Goal: Information Seeking & Learning: Learn about a topic

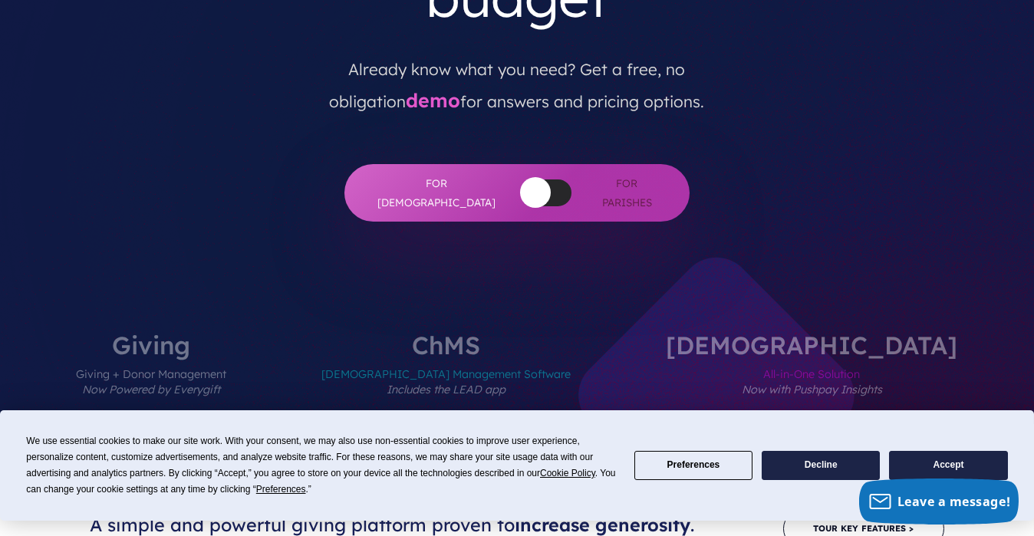
scroll to position [393, 0]
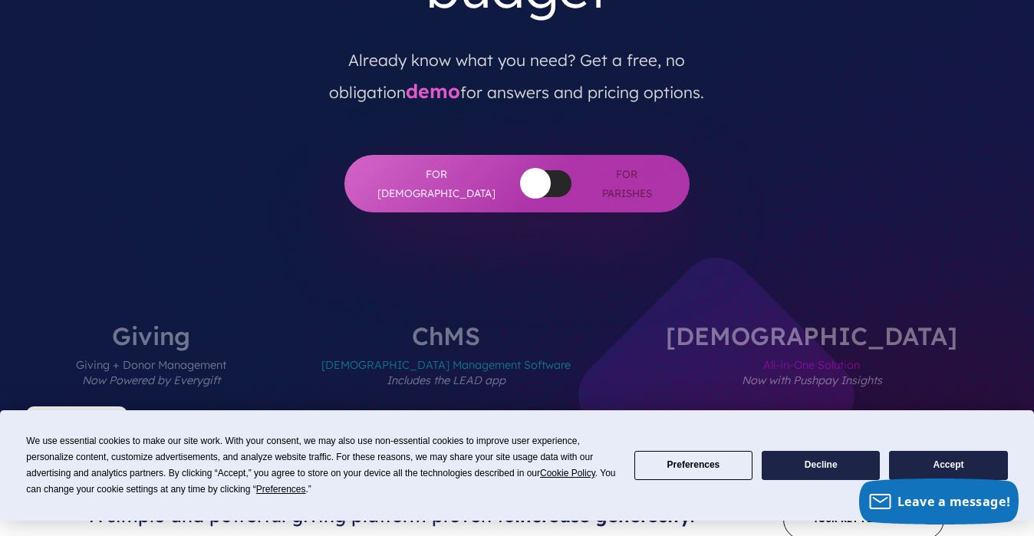
click at [831, 467] on button "Decline" at bounding box center [821, 466] width 118 height 30
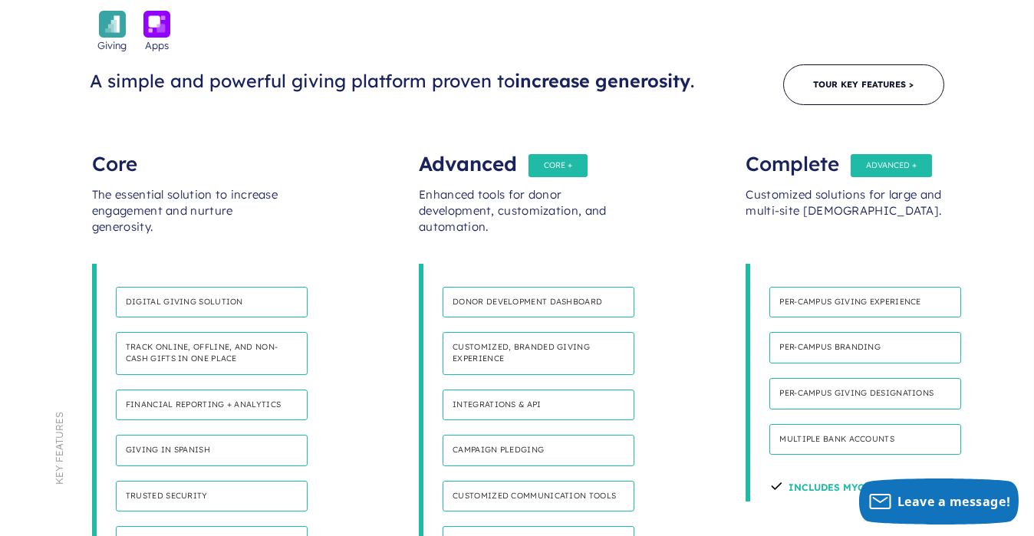
scroll to position [846, 0]
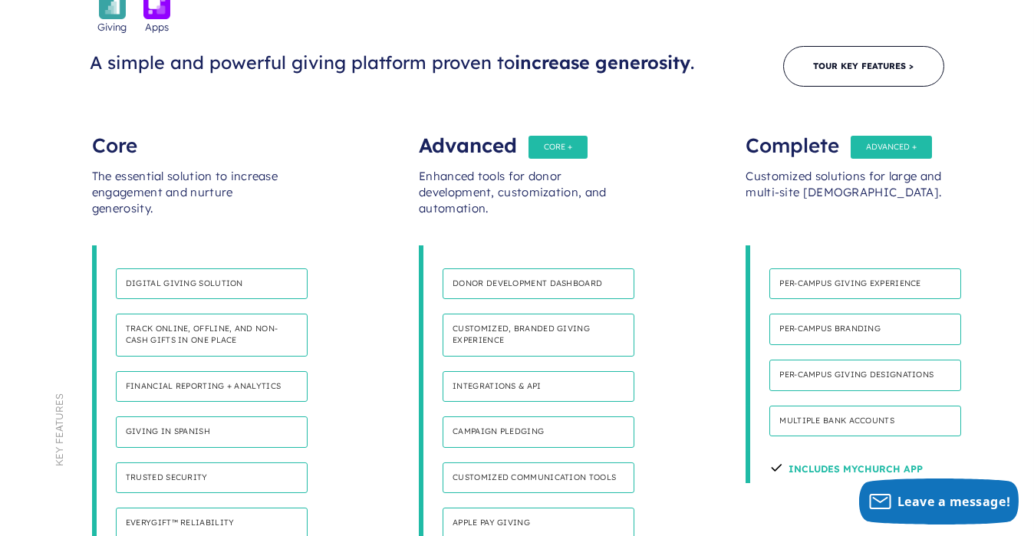
click at [989, 123] on div "Complete Customized solutions for large and multi-site [DEMOGRAPHIC_DATA]. Per-…" at bounding box center [844, 303] width 327 height 361
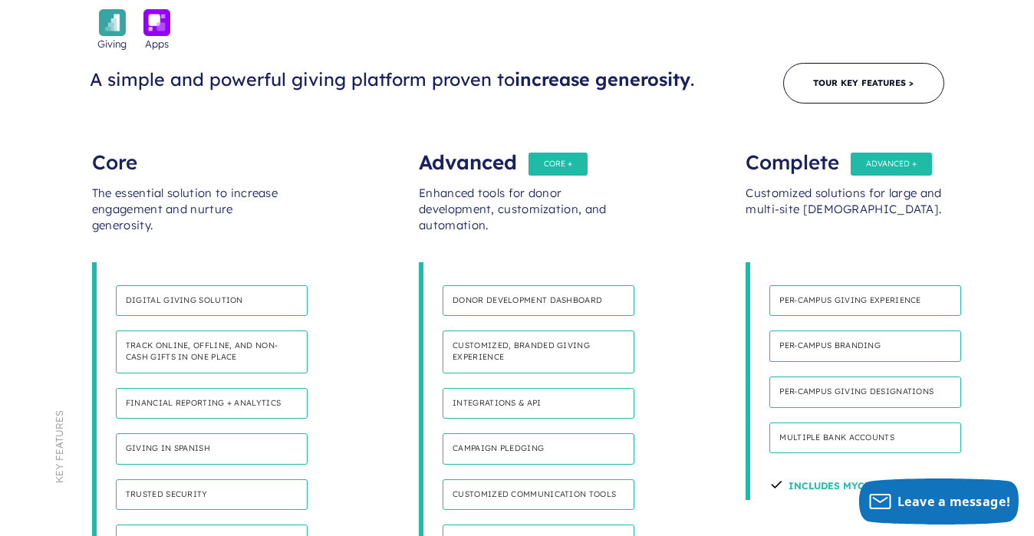
scroll to position [838, 0]
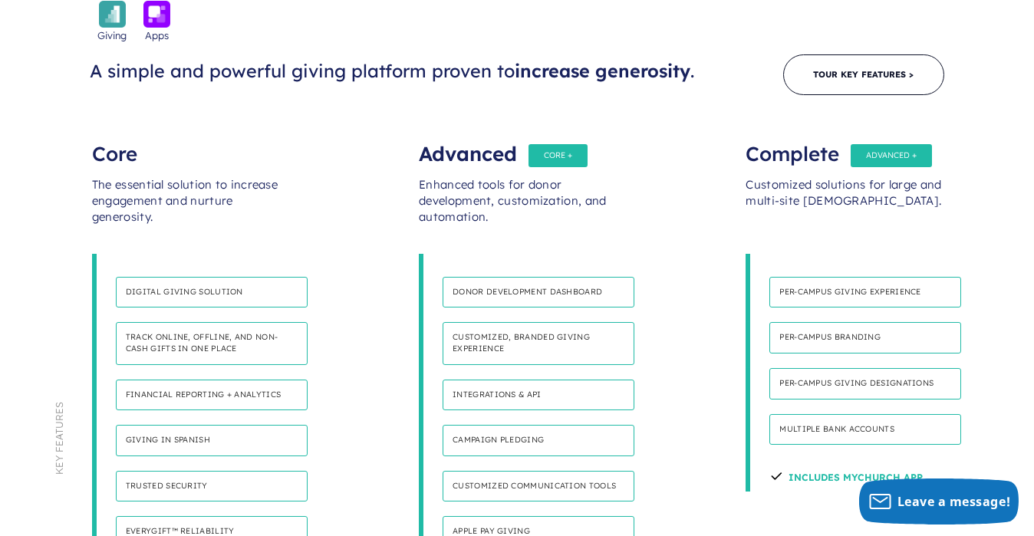
click at [817, 414] on h4 "Multiple bank accounts" at bounding box center [866, 429] width 192 height 31
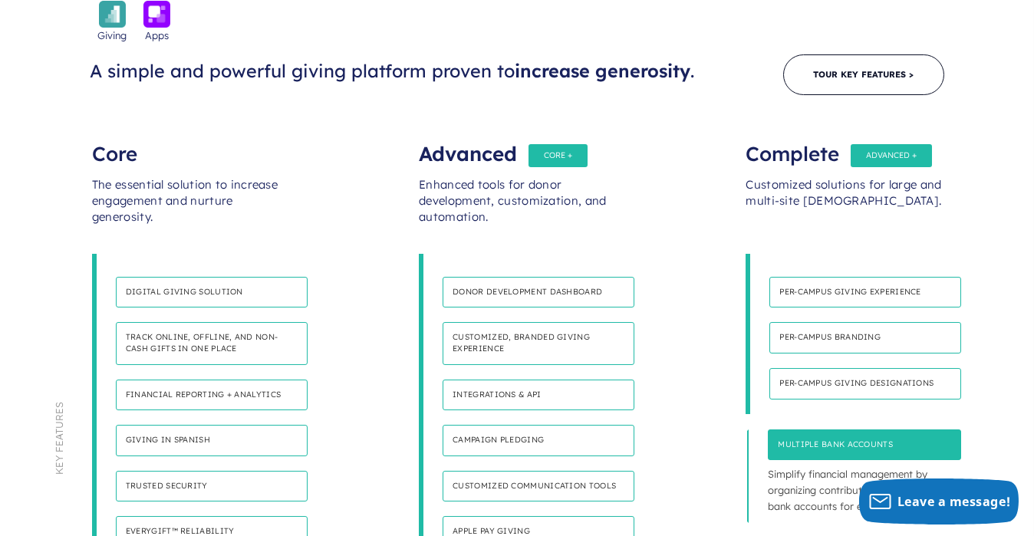
click at [582, 471] on h4 "Customized communication tools" at bounding box center [539, 486] width 192 height 31
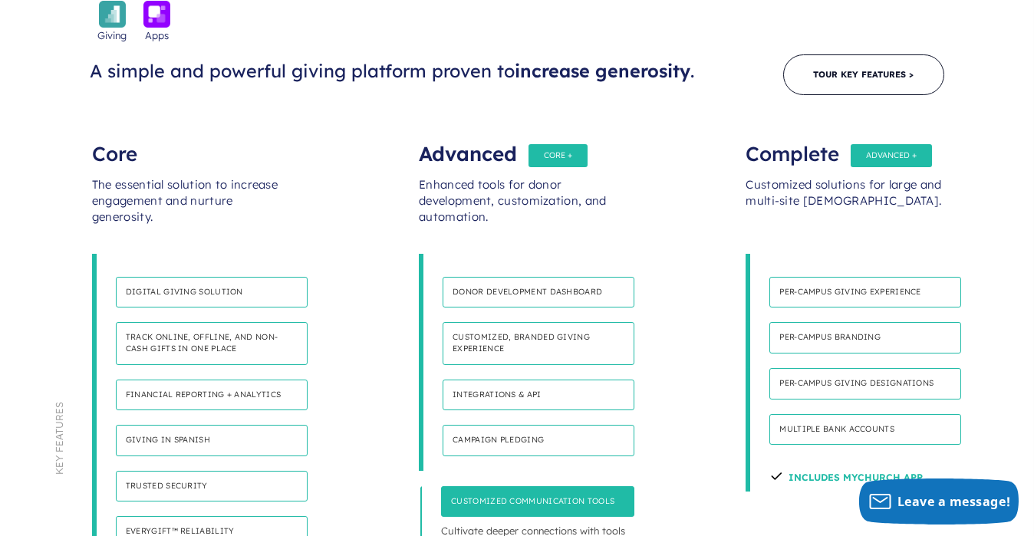
click at [556, 425] on h4 "Campaign pledging" at bounding box center [539, 440] width 192 height 31
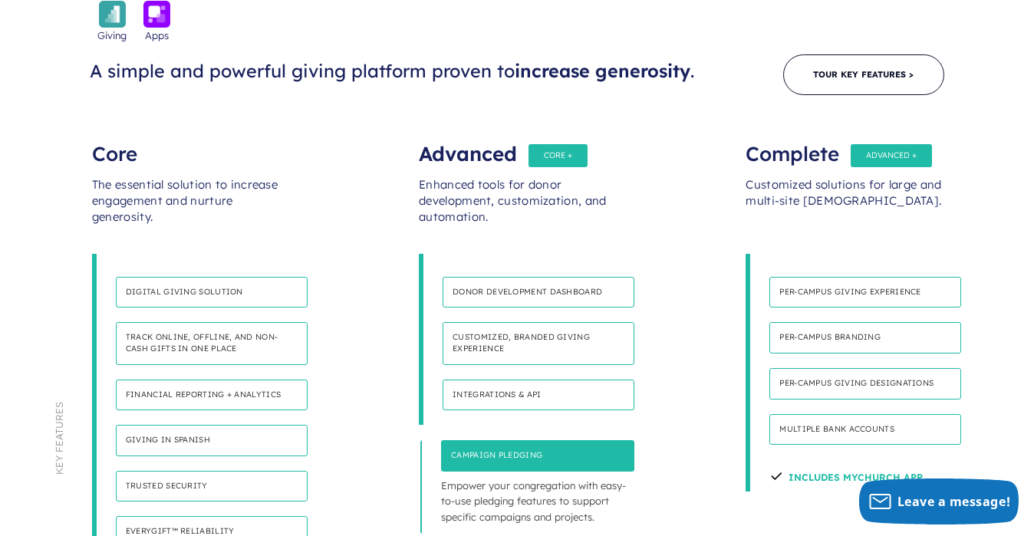
click at [527, 380] on h4 "Integrations & API" at bounding box center [539, 395] width 192 height 31
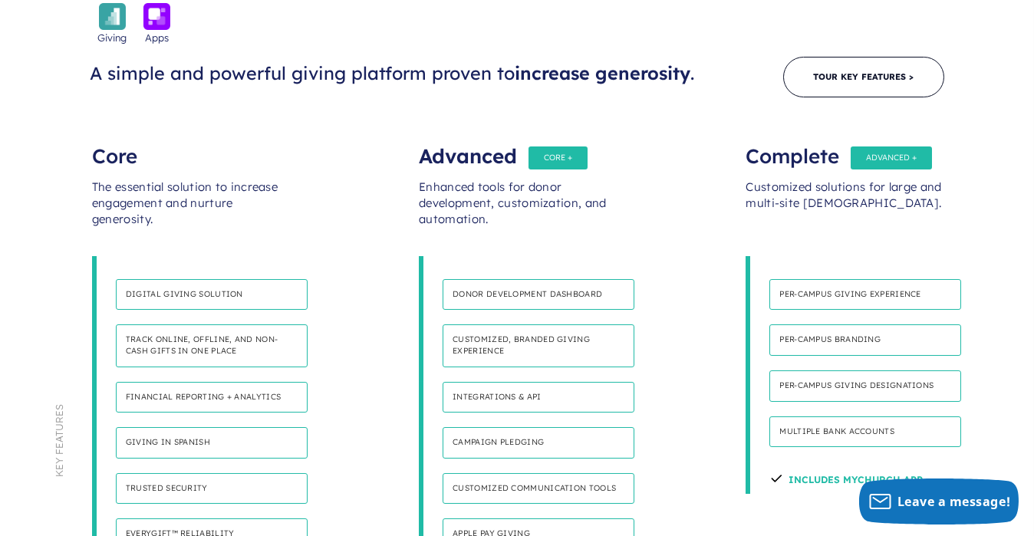
scroll to position [900, 0]
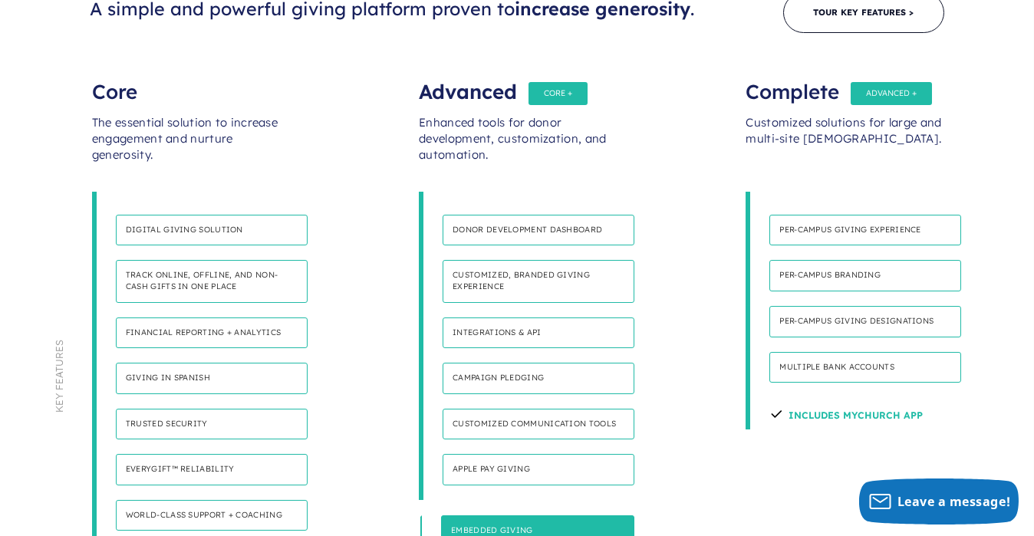
click at [480, 260] on h4 "Customized, branded giving experience" at bounding box center [539, 281] width 192 height 42
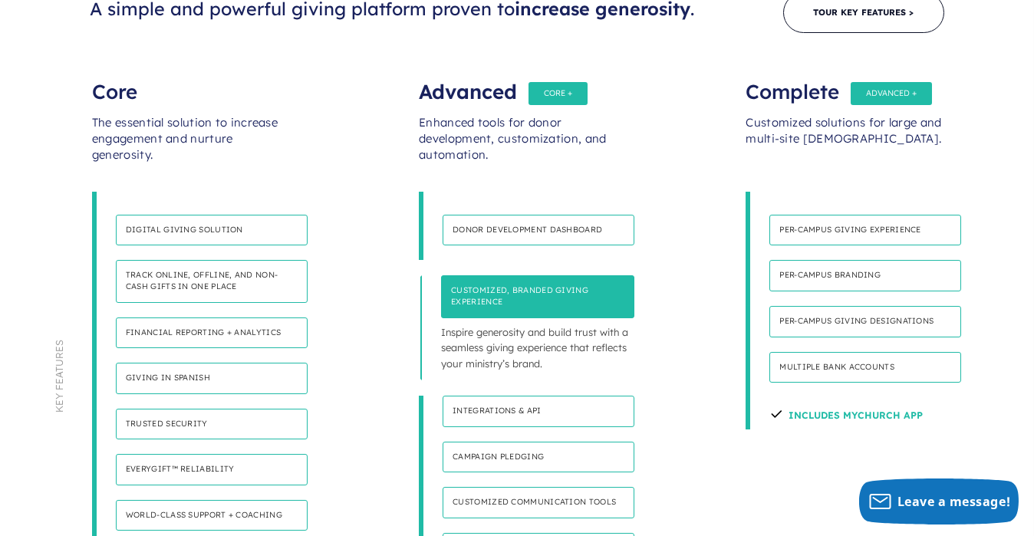
click at [517, 215] on h4 "Donor development dashboard" at bounding box center [539, 230] width 192 height 31
